Goal: Information Seeking & Learning: Learn about a topic

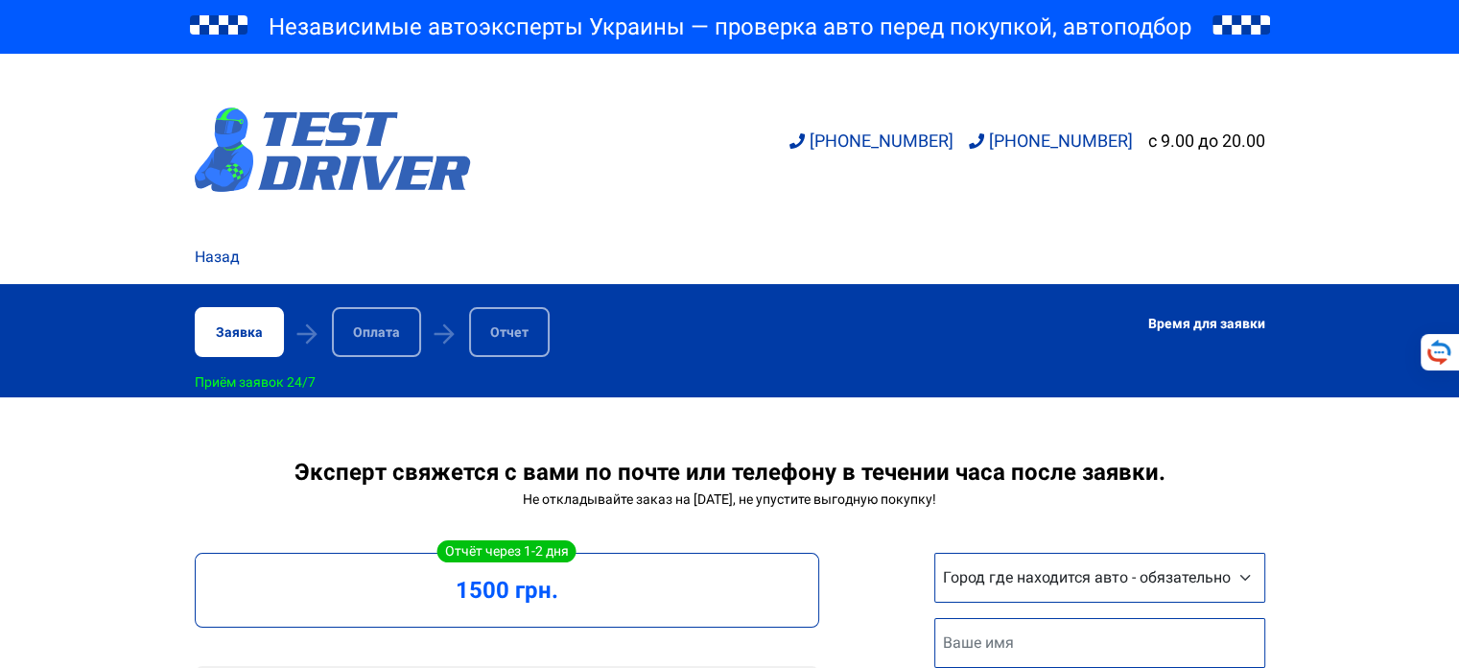
click at [280, 135] on img at bounding box center [333, 149] width 276 height 84
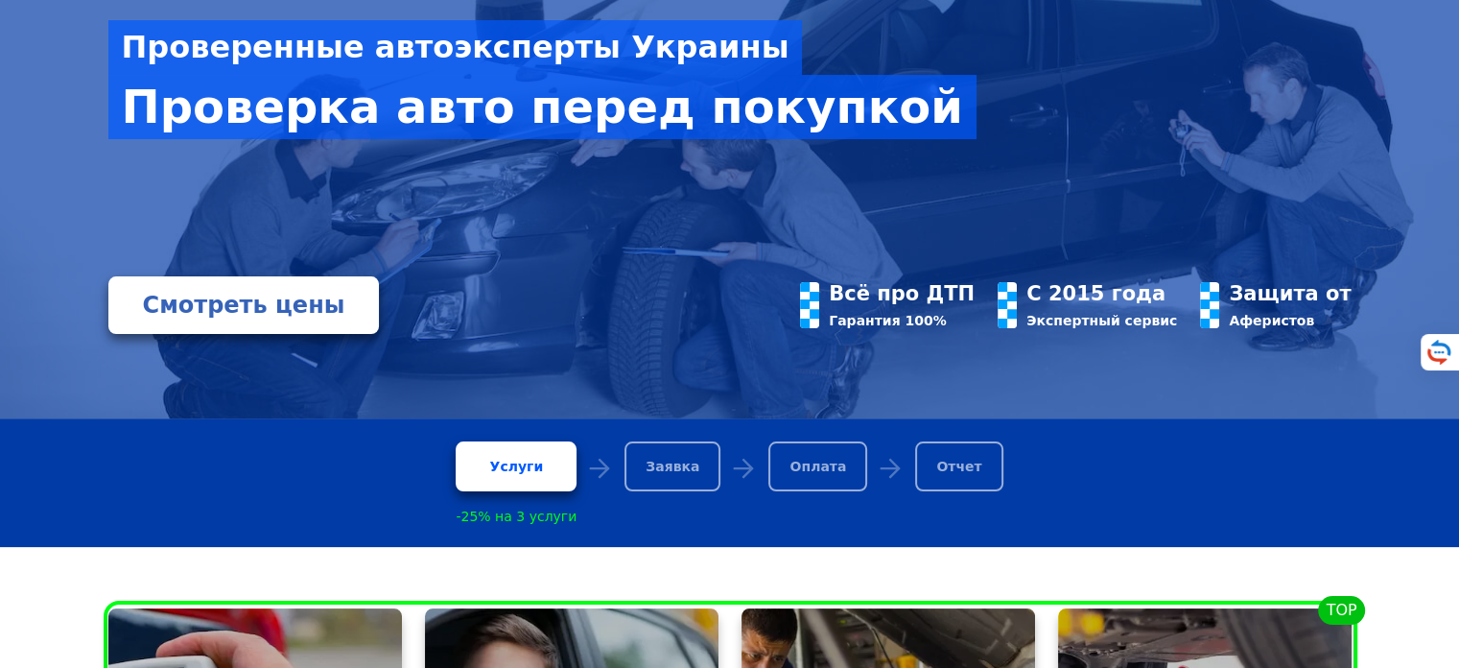
scroll to position [345, 0]
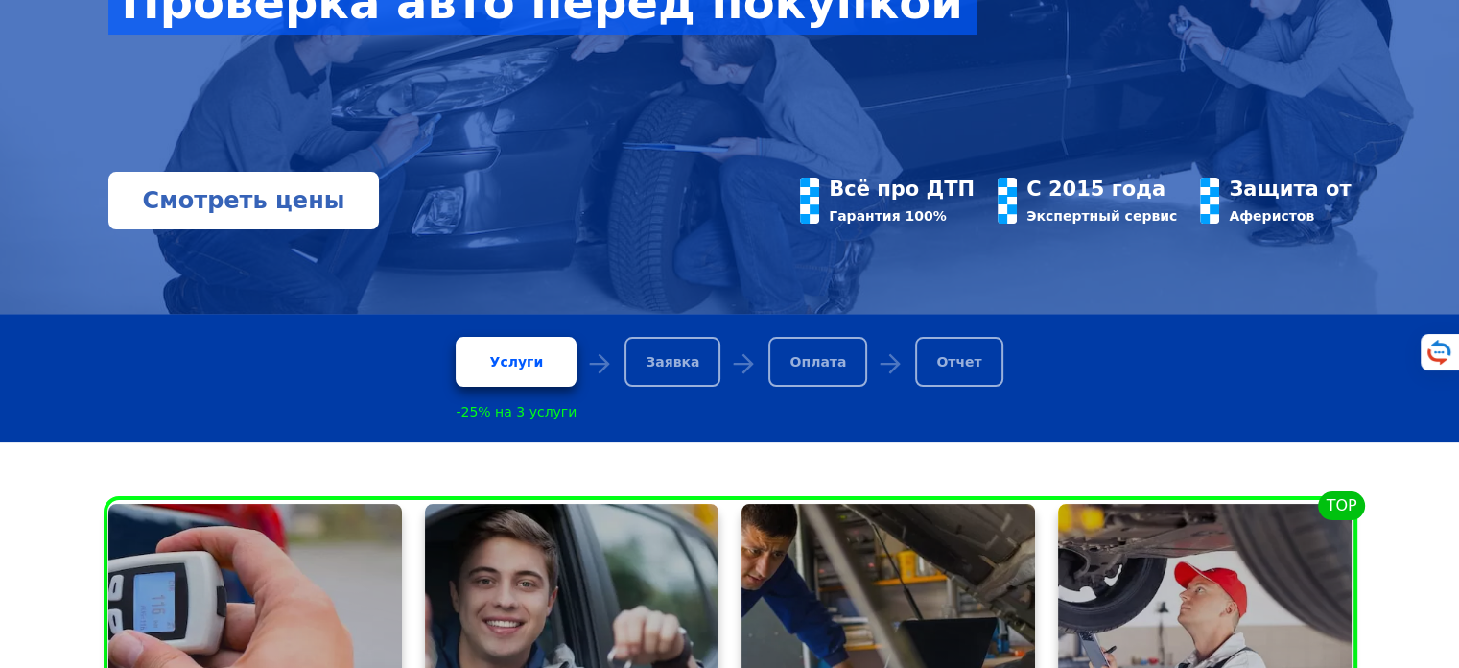
click at [276, 207] on link "Смотреть цены" at bounding box center [243, 201] width 271 height 58
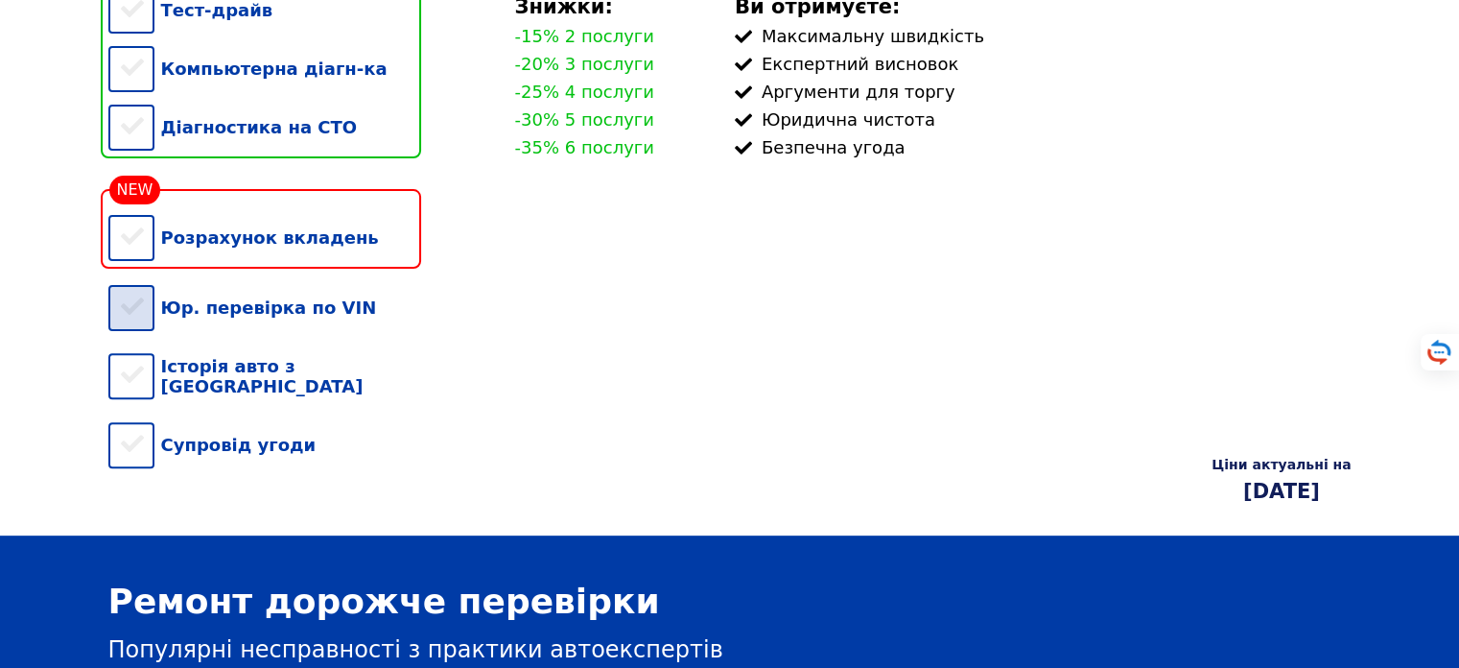
scroll to position [576, 0]
click at [143, 329] on div "Юр. перевірка по VIN" at bounding box center [264, 307] width 313 height 59
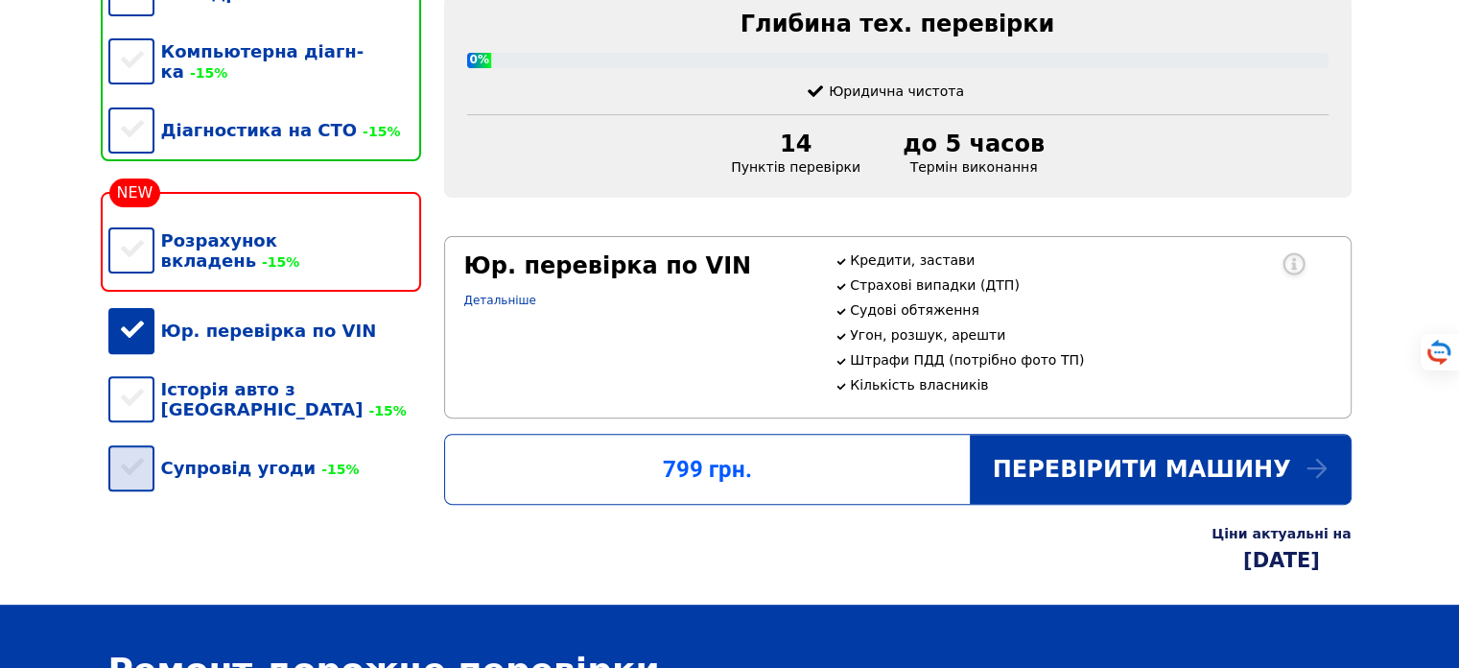
scroll to position [455, 0]
